Goal: Task Accomplishment & Management: Use online tool/utility

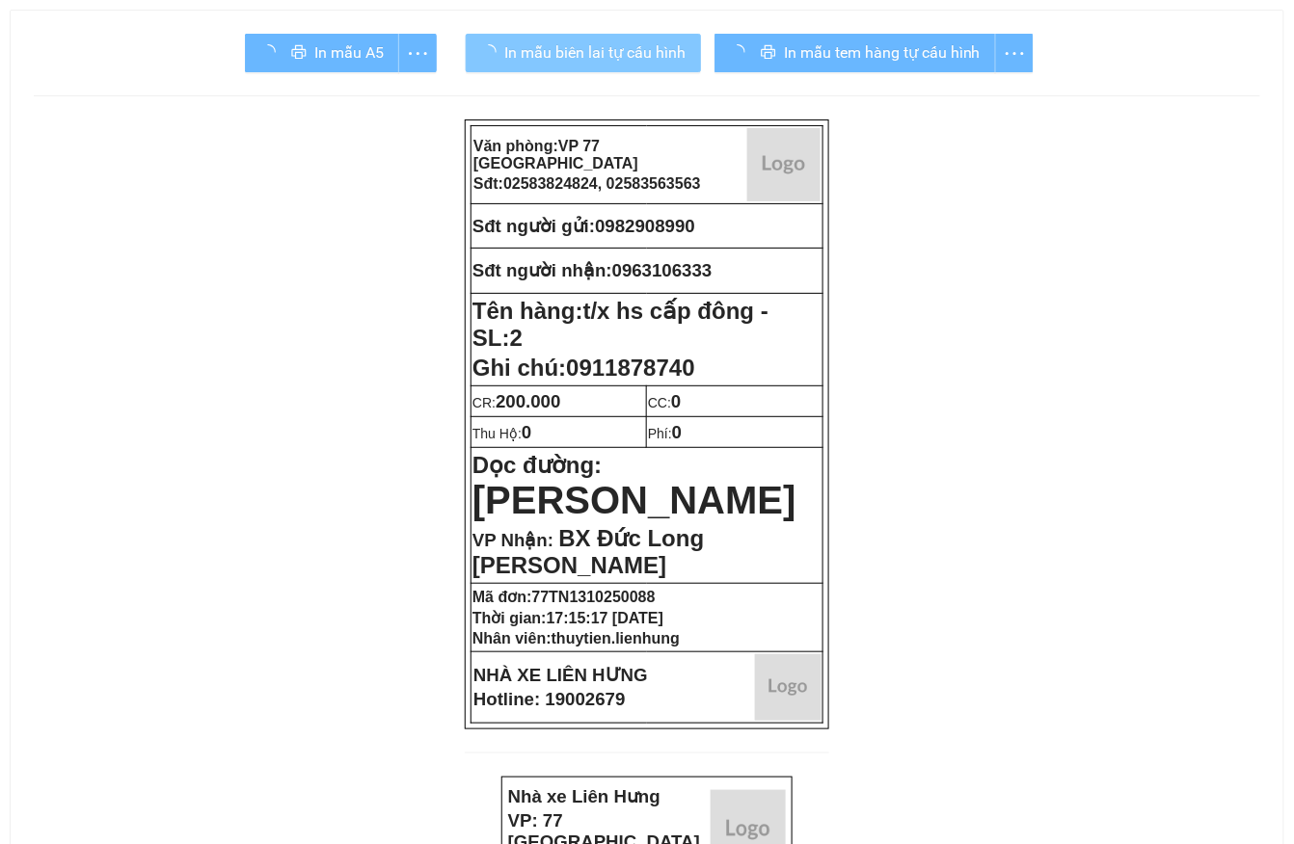
click at [625, 48] on span "In mẫu biên lai tự cấu hình" at bounding box center [594, 52] width 181 height 24
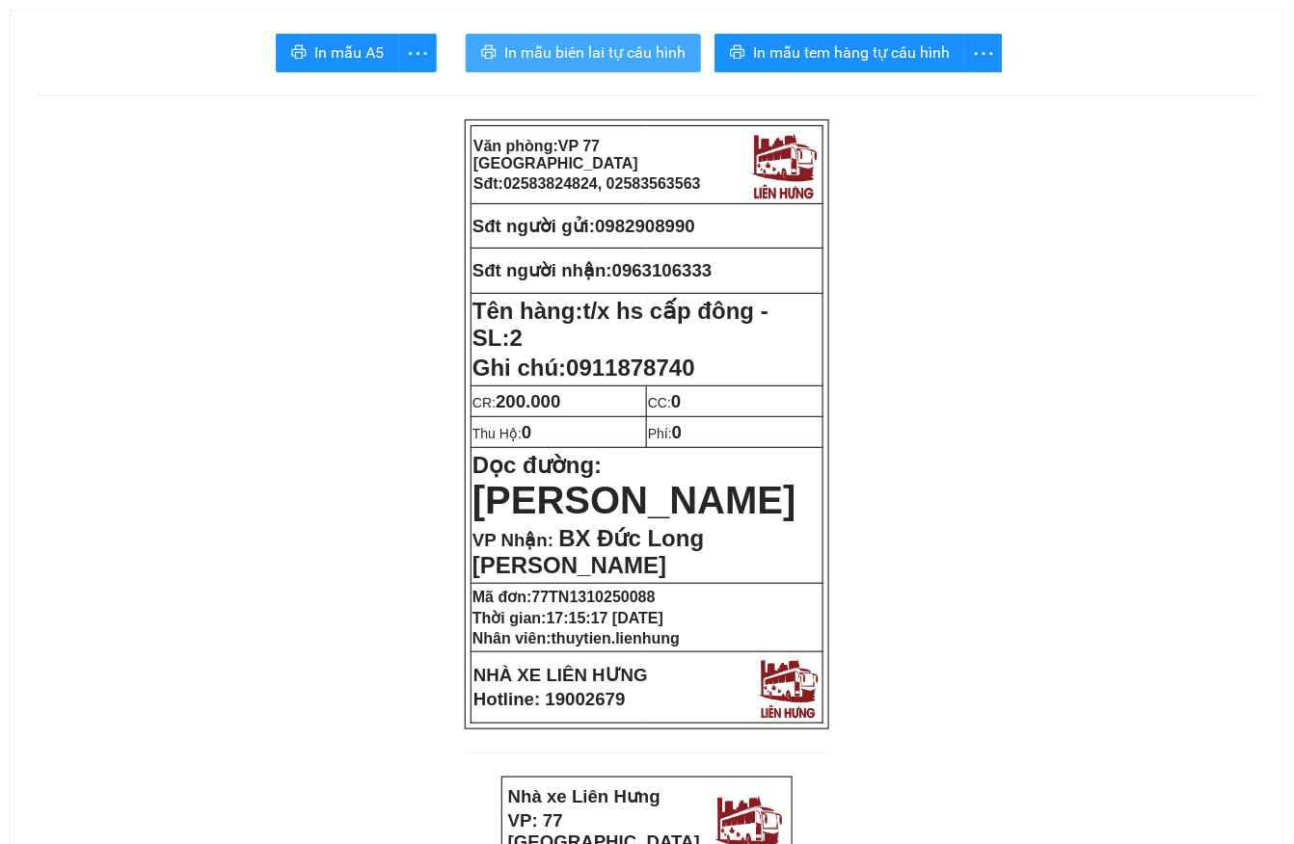
click at [622, 44] on span "In mẫu biên lai tự cấu hình" at bounding box center [594, 52] width 181 height 24
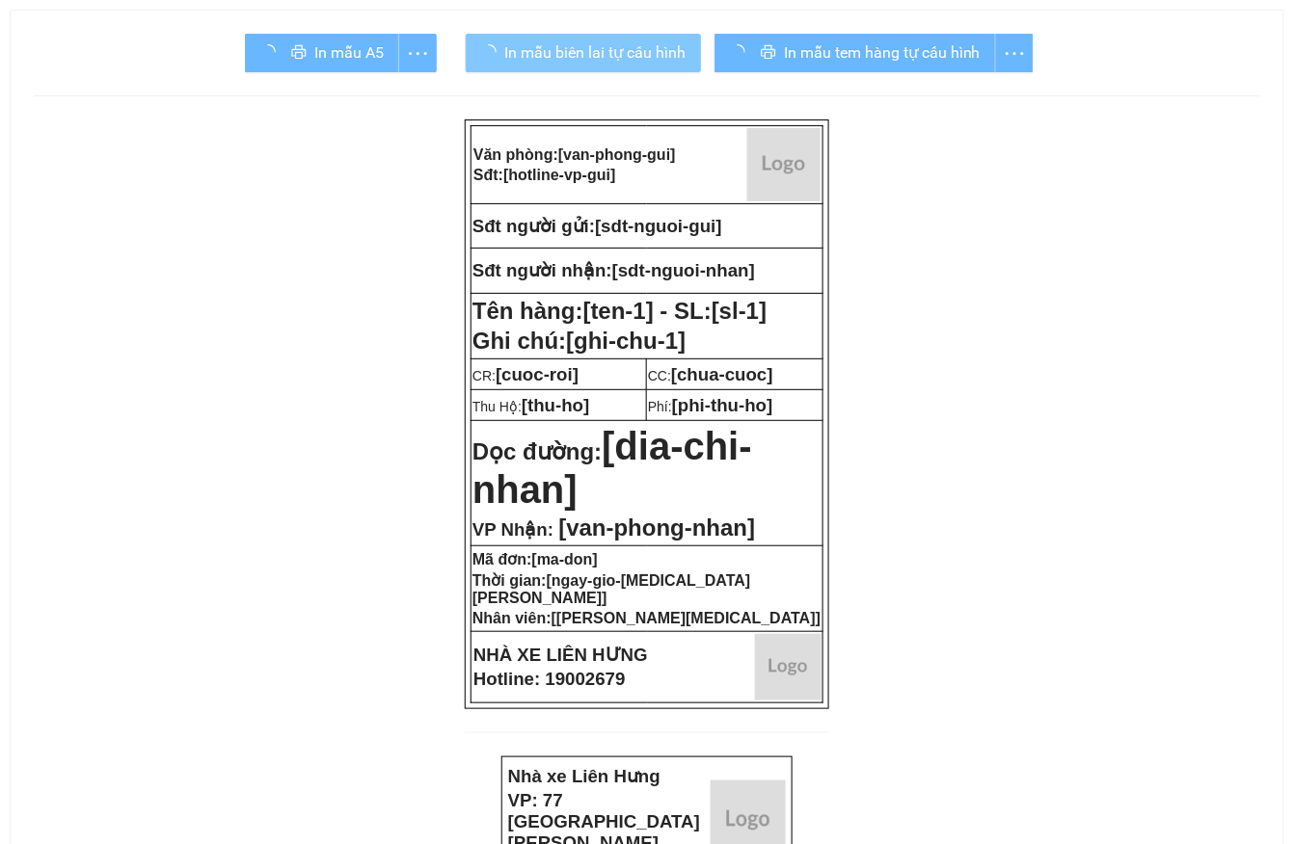
click at [672, 67] on button "In mẫu biên lai tự cấu hình" at bounding box center [583, 53] width 235 height 39
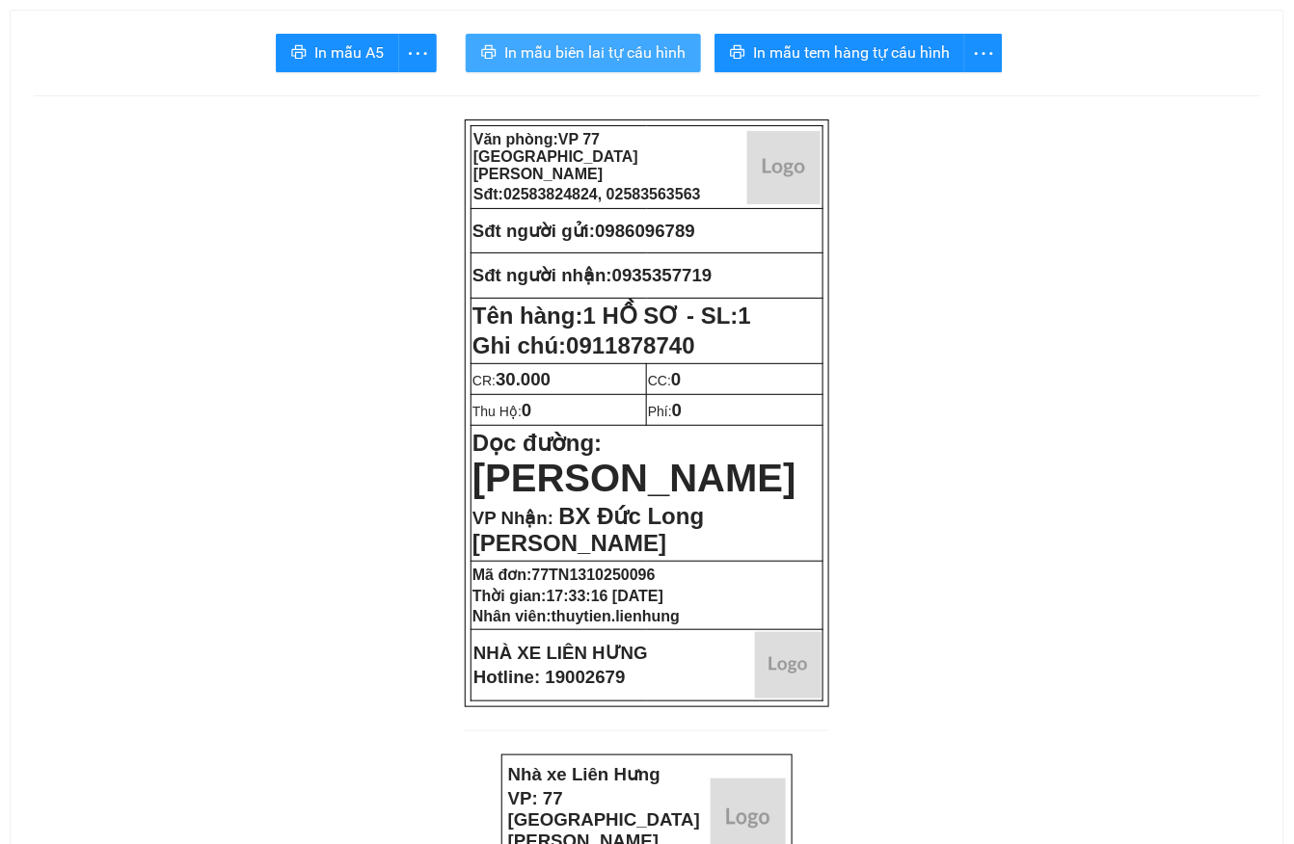
click at [676, 65] on span "In mẫu biên lai tự cấu hình" at bounding box center [594, 52] width 181 height 24
